Goal: Ask a question

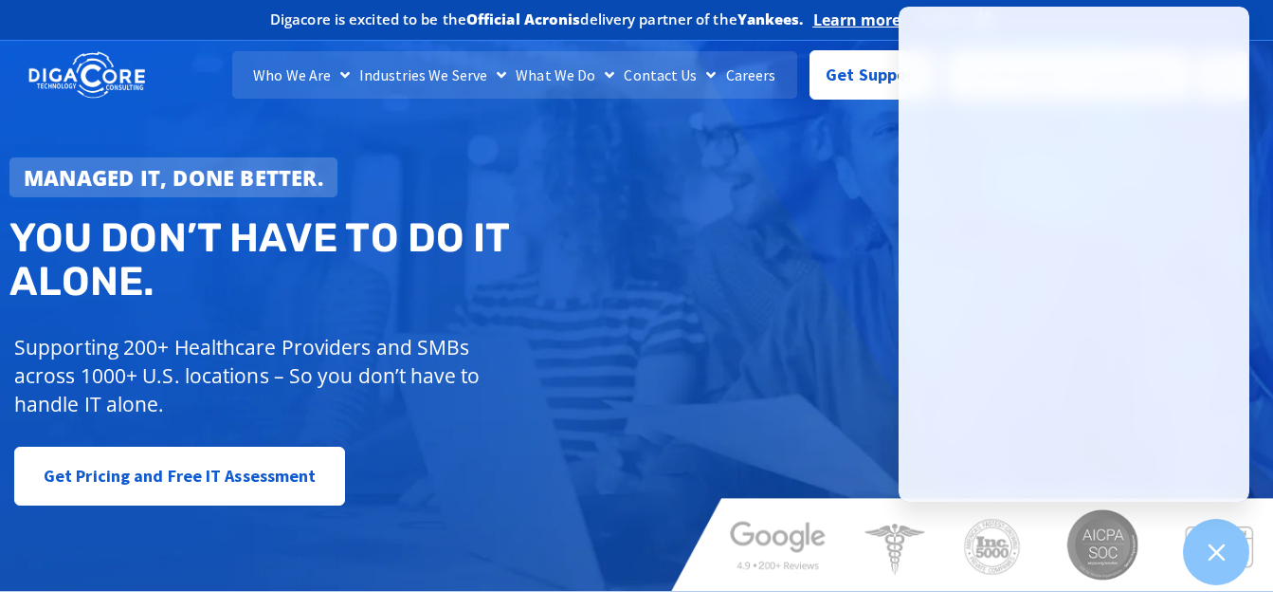
click at [548, 190] on div "Managed IT, done better." at bounding box center [329, 177] width 641 height 40
click at [846, 61] on span "Get Support" at bounding box center [873, 67] width 95 height 38
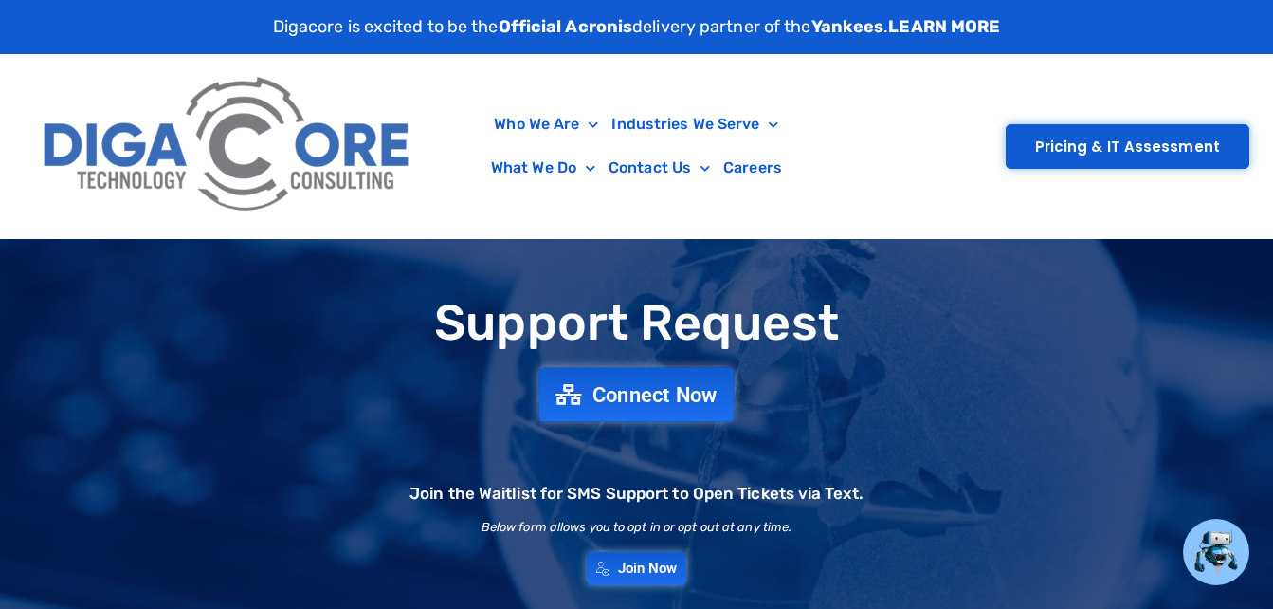
click at [638, 401] on span "Connect Now" at bounding box center [655, 394] width 125 height 21
